Goal: Complete application form

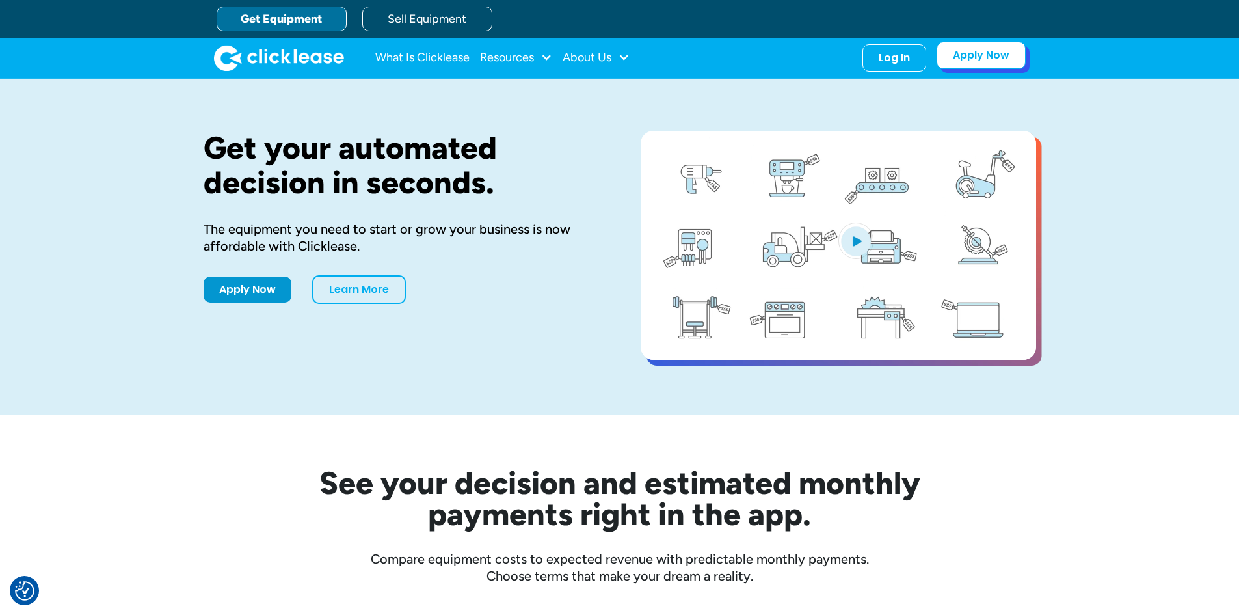
click at [966, 64] on link "Apply Now" at bounding box center [980, 55] width 89 height 27
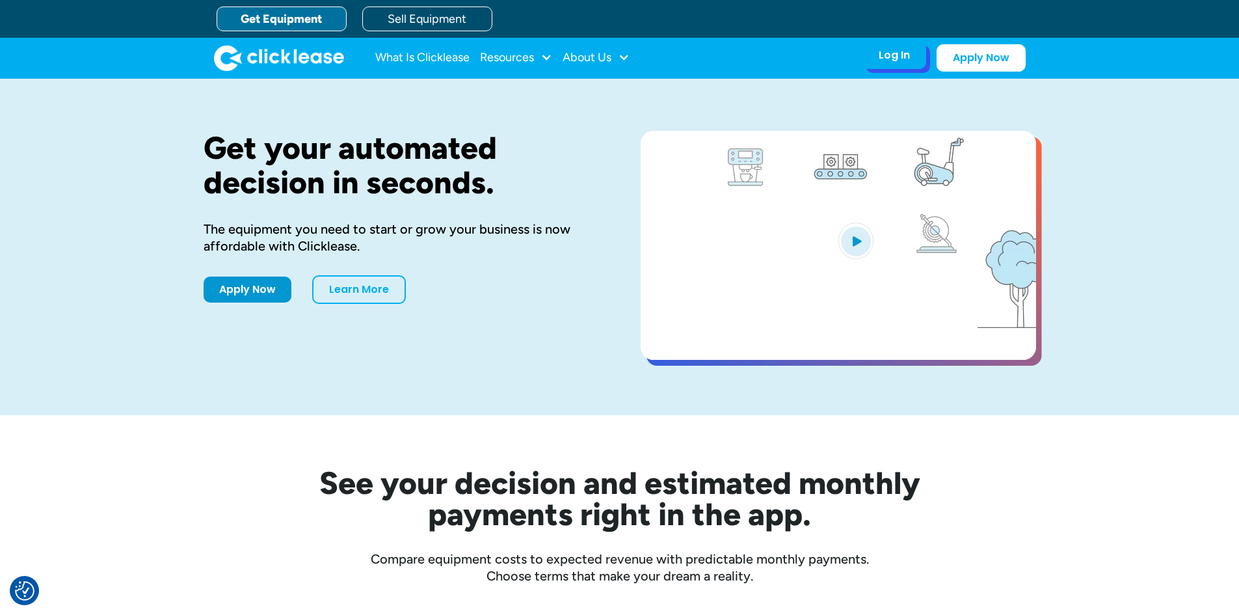
click at [879, 53] on div "Log In" at bounding box center [894, 55] width 31 height 13
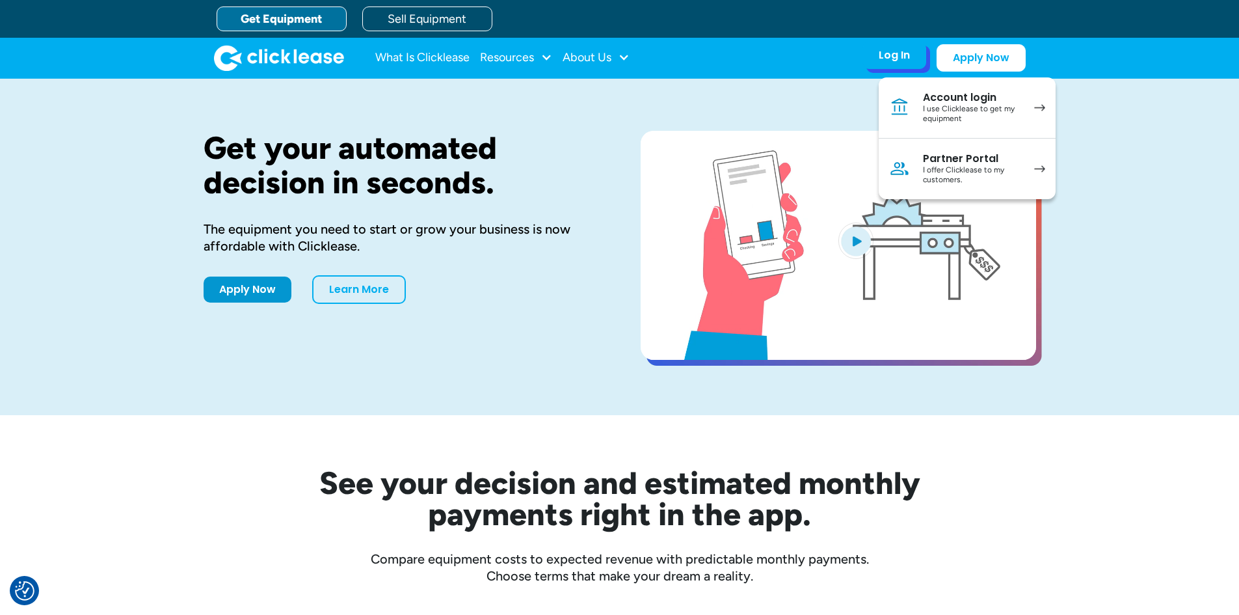
click at [925, 174] on div "I offer Clicklease to my customers." at bounding box center [972, 175] width 98 height 20
